Goal: Task Accomplishment & Management: Manage account settings

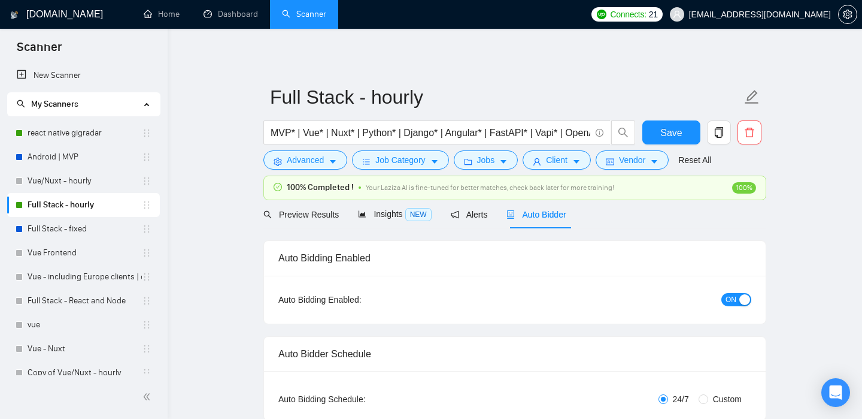
click at [658, 12] on span "21" at bounding box center [653, 14] width 9 height 13
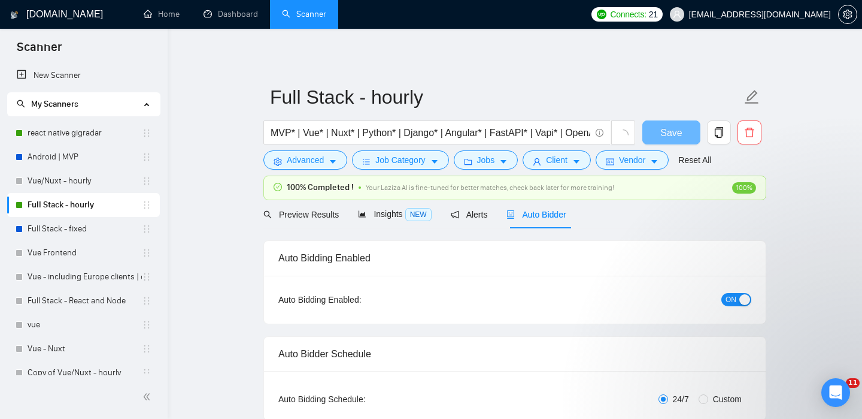
checkbox input "true"
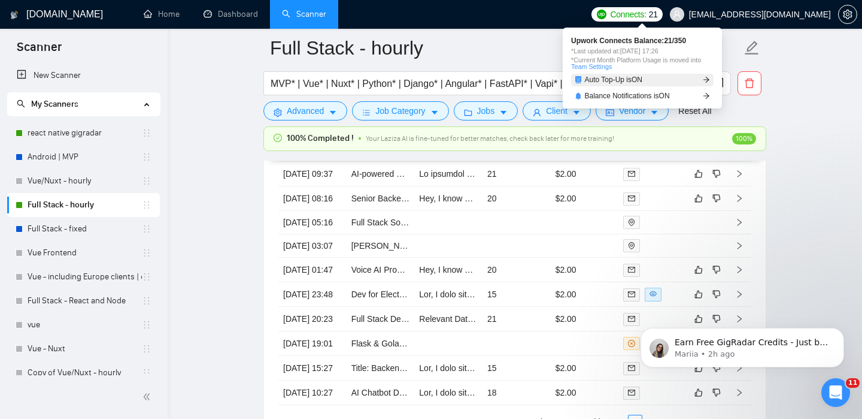
click at [696, 76] on link "Auto Top-Up is ON" at bounding box center [642, 80] width 142 height 13
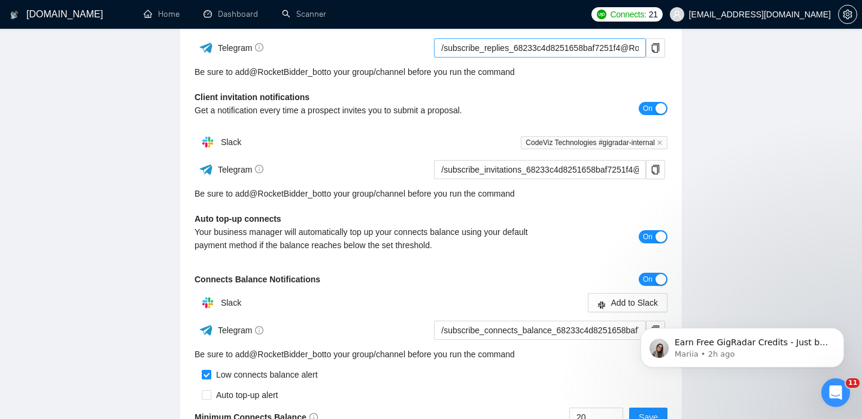
scroll to position [353, 0]
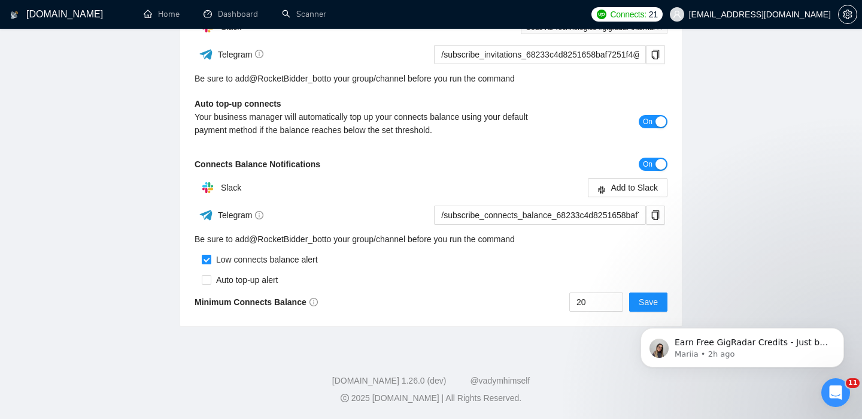
click at [654, 118] on button "On" at bounding box center [653, 121] width 29 height 13
click html "Earn Free GigRadar Credits - Just by Sharing Your Story! 💬 Want more credits fo…"
click at [649, 302] on span "Save" at bounding box center [648, 301] width 19 height 13
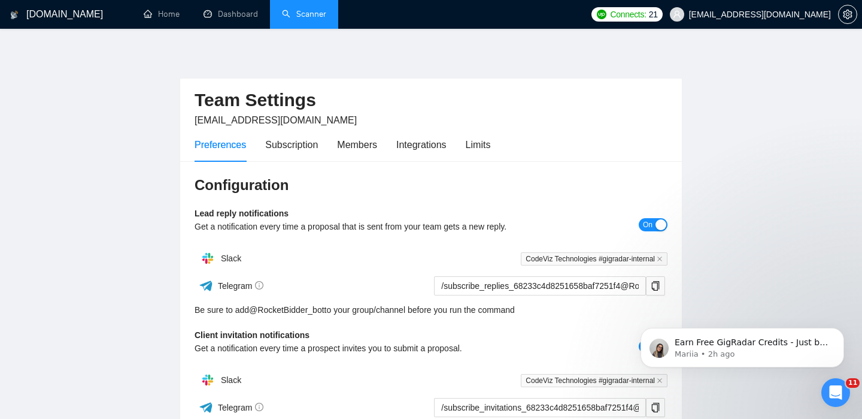
click at [320, 16] on link "Scanner" at bounding box center [304, 14] width 44 height 10
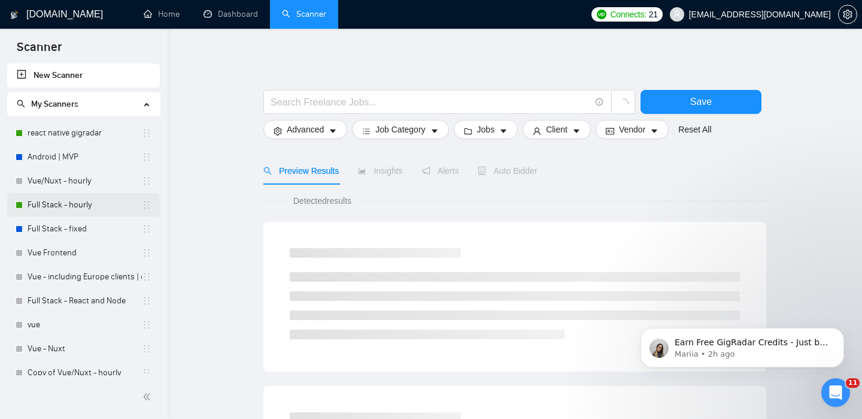
click at [70, 210] on link "Full Stack - hourly" at bounding box center [85, 205] width 114 height 24
